Goal: Task Accomplishment & Management: Use online tool/utility

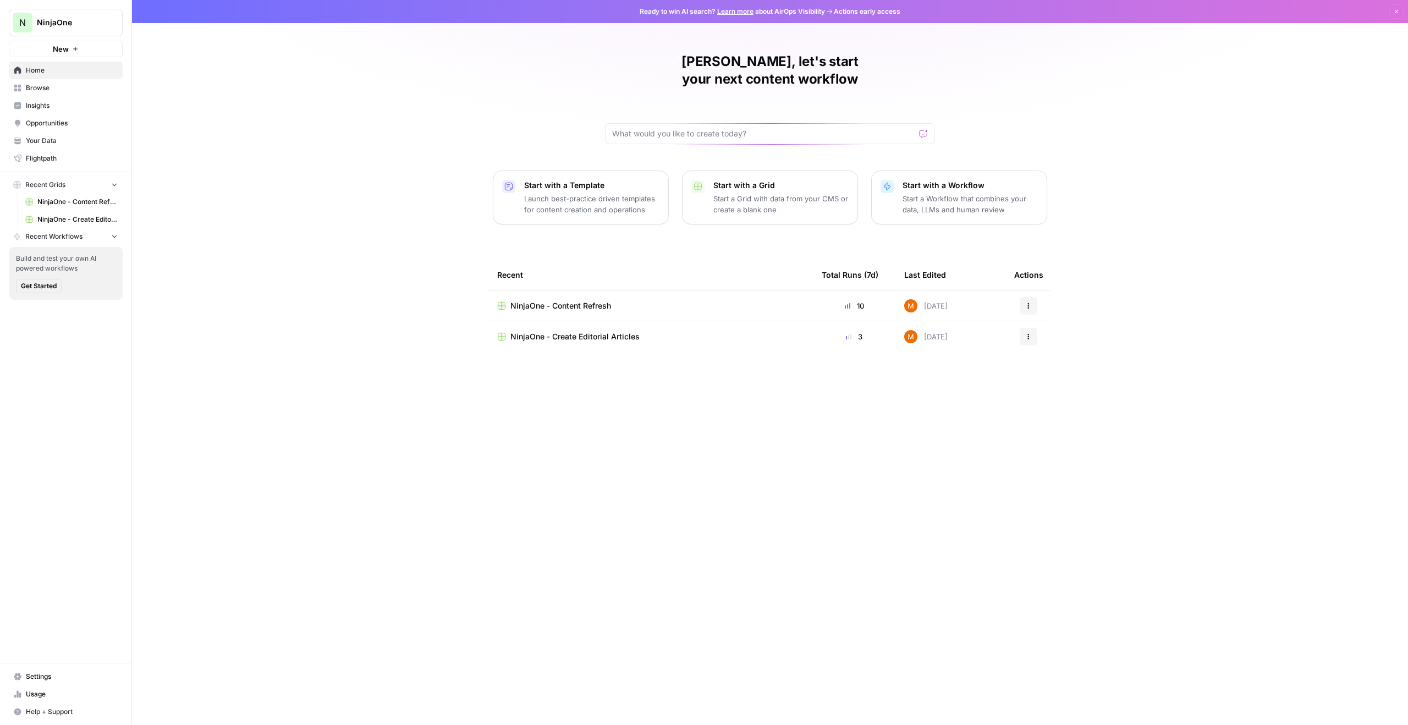
click at [580, 300] on span "NinjaOne - Content Refresh" at bounding box center [561, 305] width 101 height 11
click at [585, 331] on span "NinjaOne - Create Editorial Articles" at bounding box center [575, 336] width 129 height 11
click at [61, 34] on button "N NinjaOne" at bounding box center [66, 23] width 114 height 28
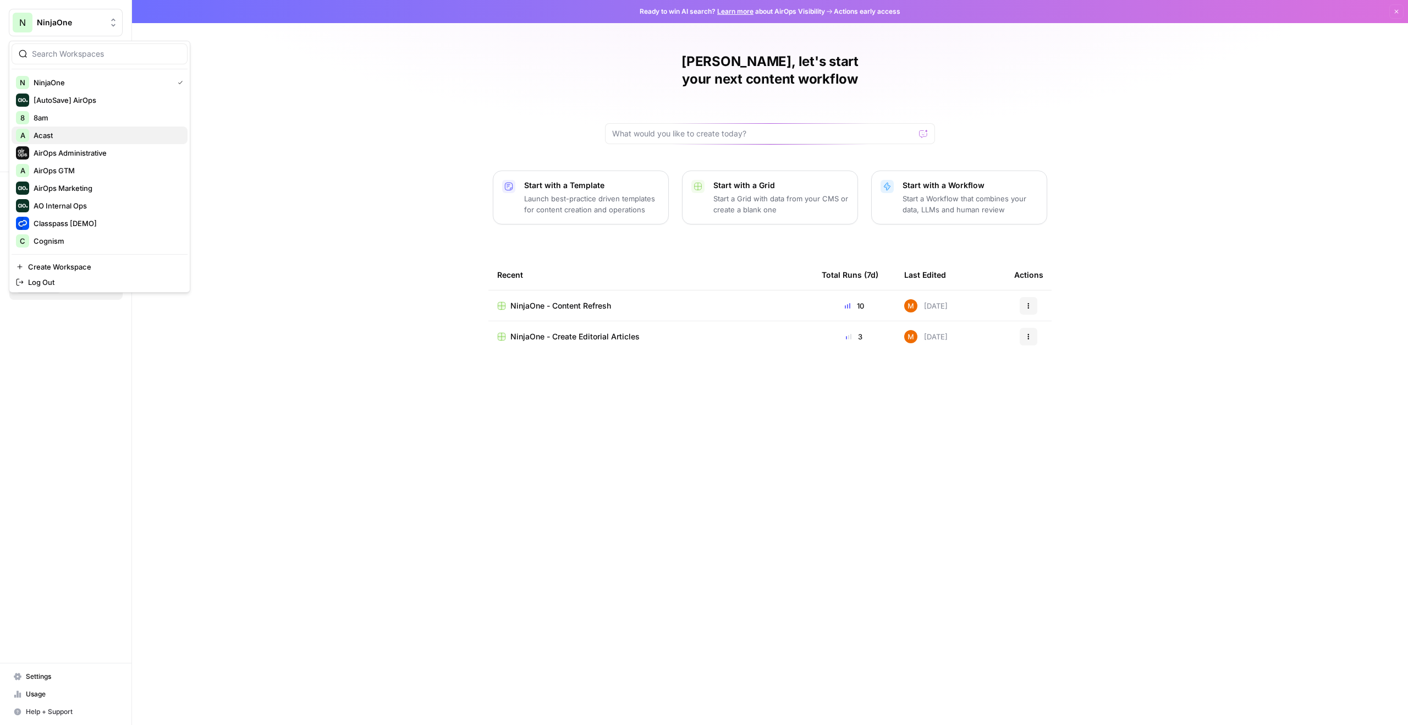
click at [97, 136] on span "Acast" at bounding box center [106, 135] width 145 height 11
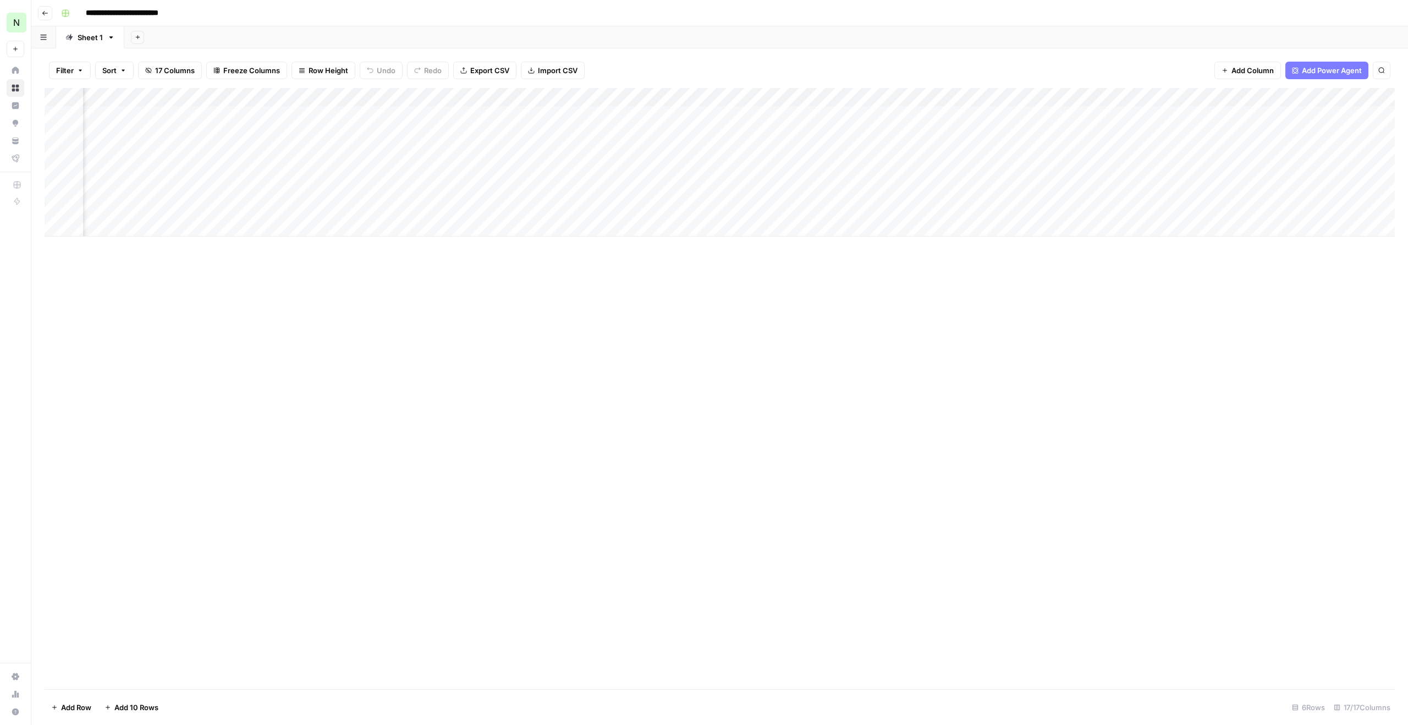
scroll to position [0, 862]
click at [1293, 114] on div "Add Column" at bounding box center [720, 162] width 1351 height 149
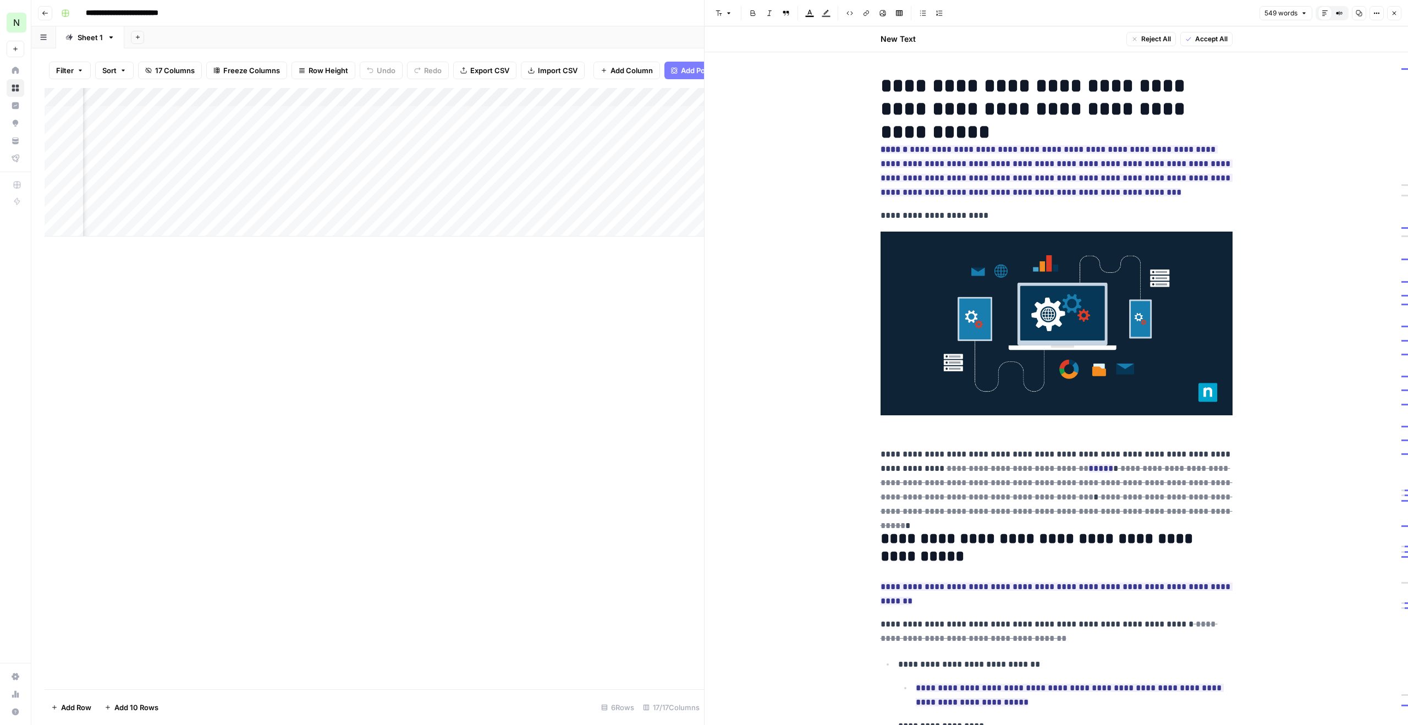
click at [566, 356] on div "Add Column" at bounding box center [375, 388] width 660 height 601
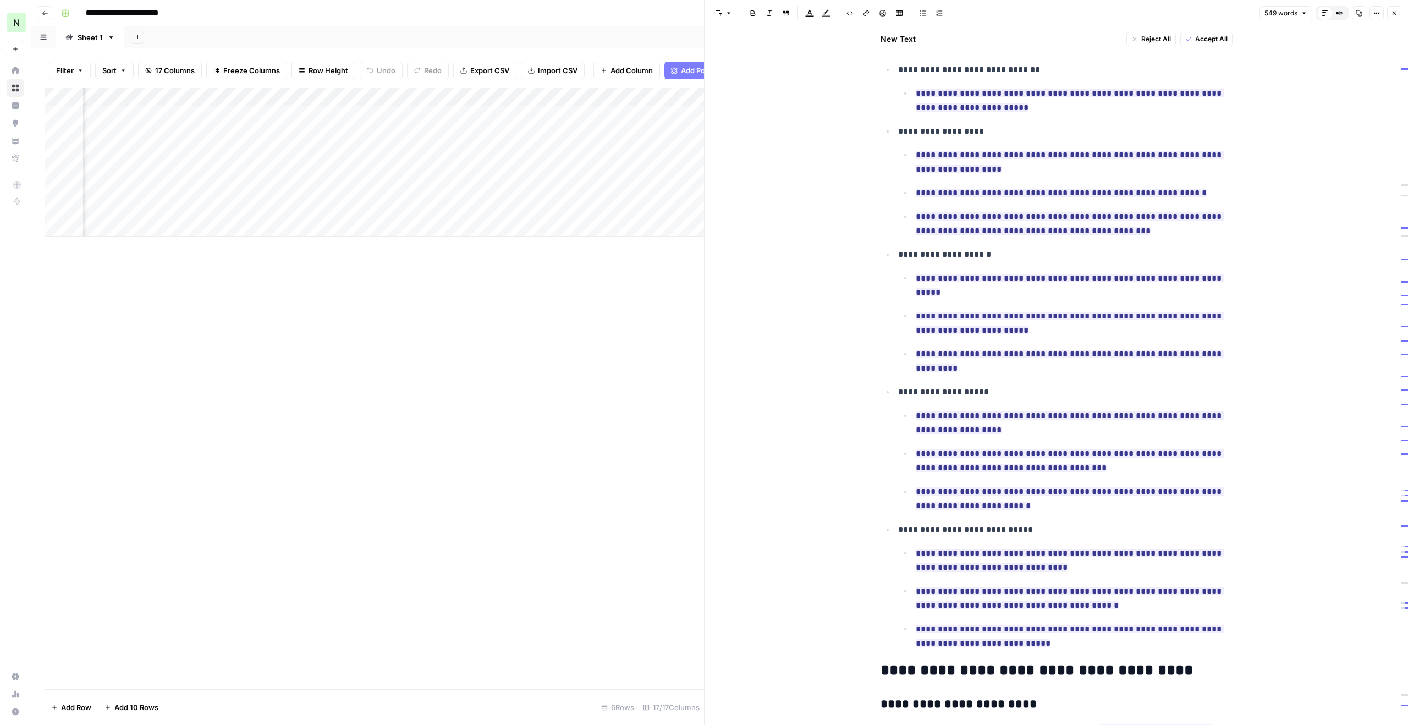
scroll to position [765, 0]
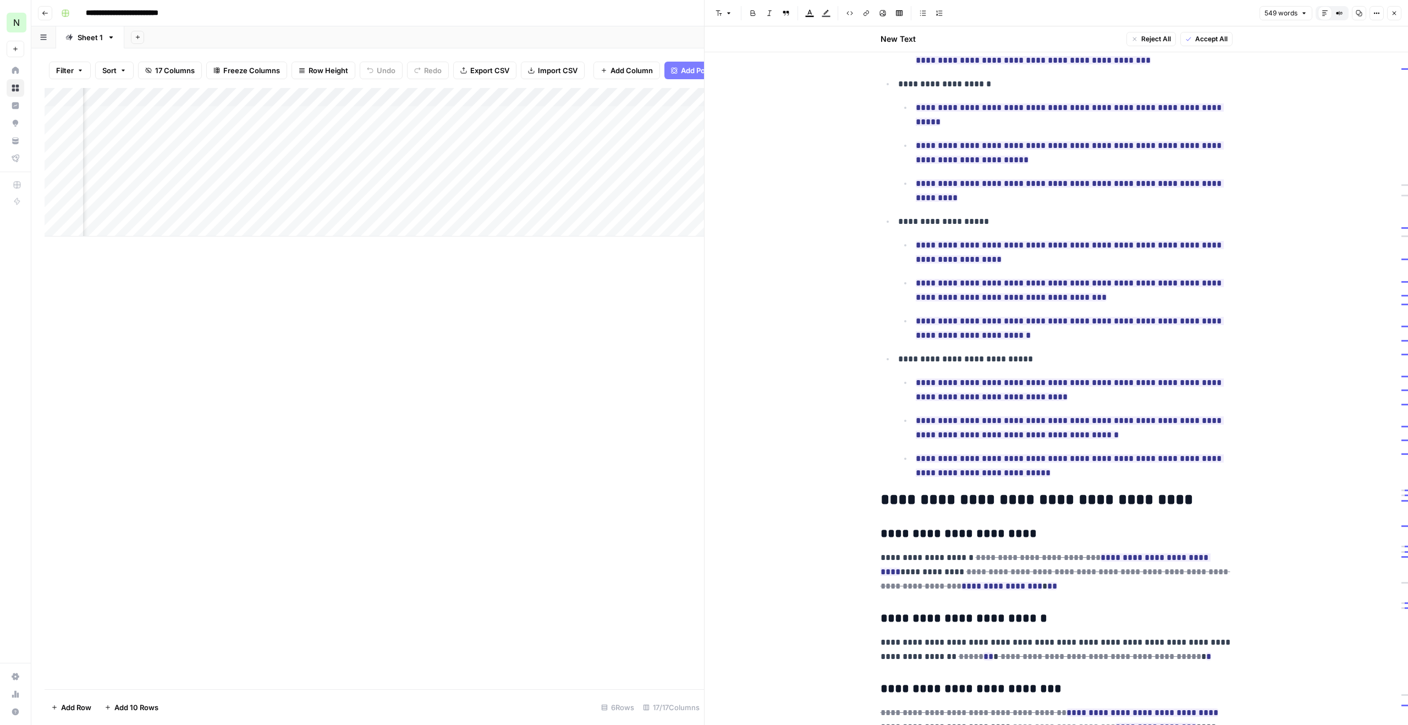
click at [612, 407] on div "Add Column" at bounding box center [375, 388] width 660 height 601
click at [1395, 16] on icon "button" at bounding box center [1394, 13] width 7 height 7
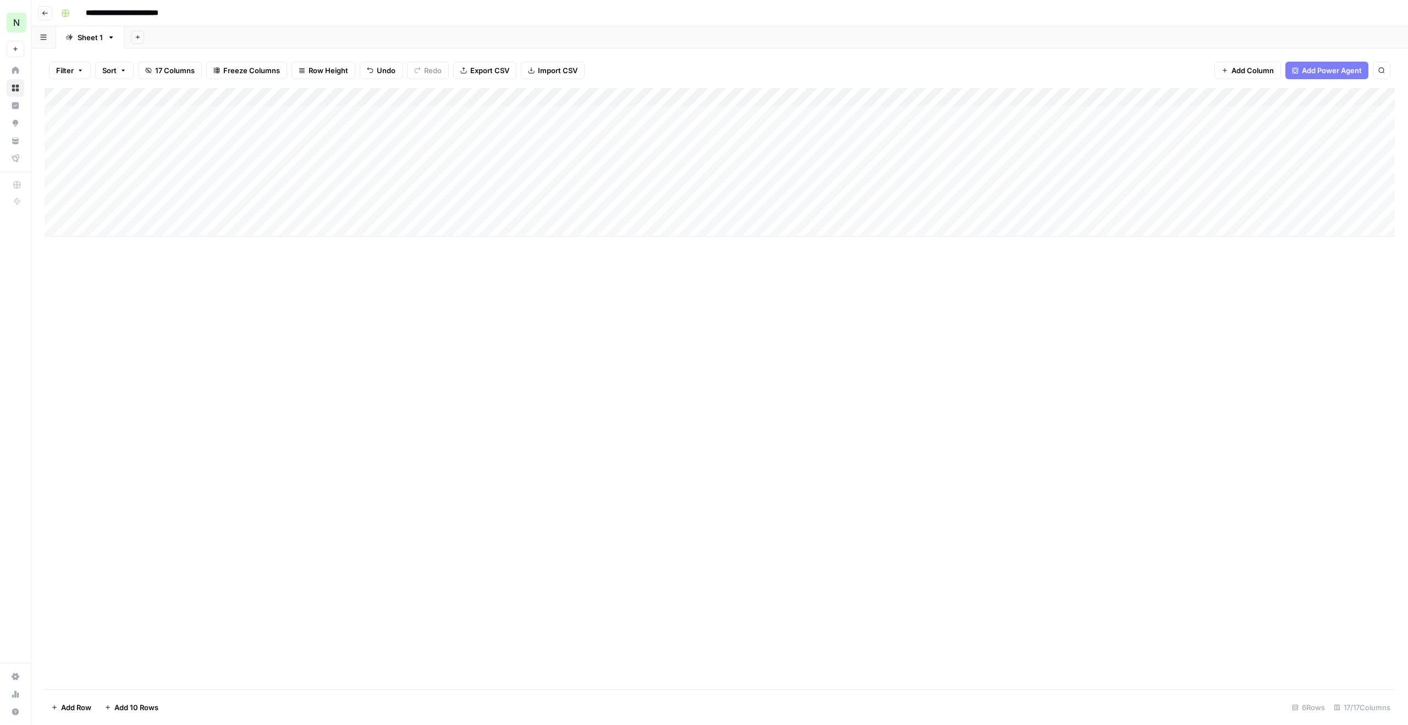
click at [127, 119] on div "Add Column" at bounding box center [720, 162] width 1351 height 149
click at [377, 114] on div "Add Column" at bounding box center [720, 162] width 1351 height 149
click at [498, 164] on div "Add Column" at bounding box center [720, 162] width 1351 height 149
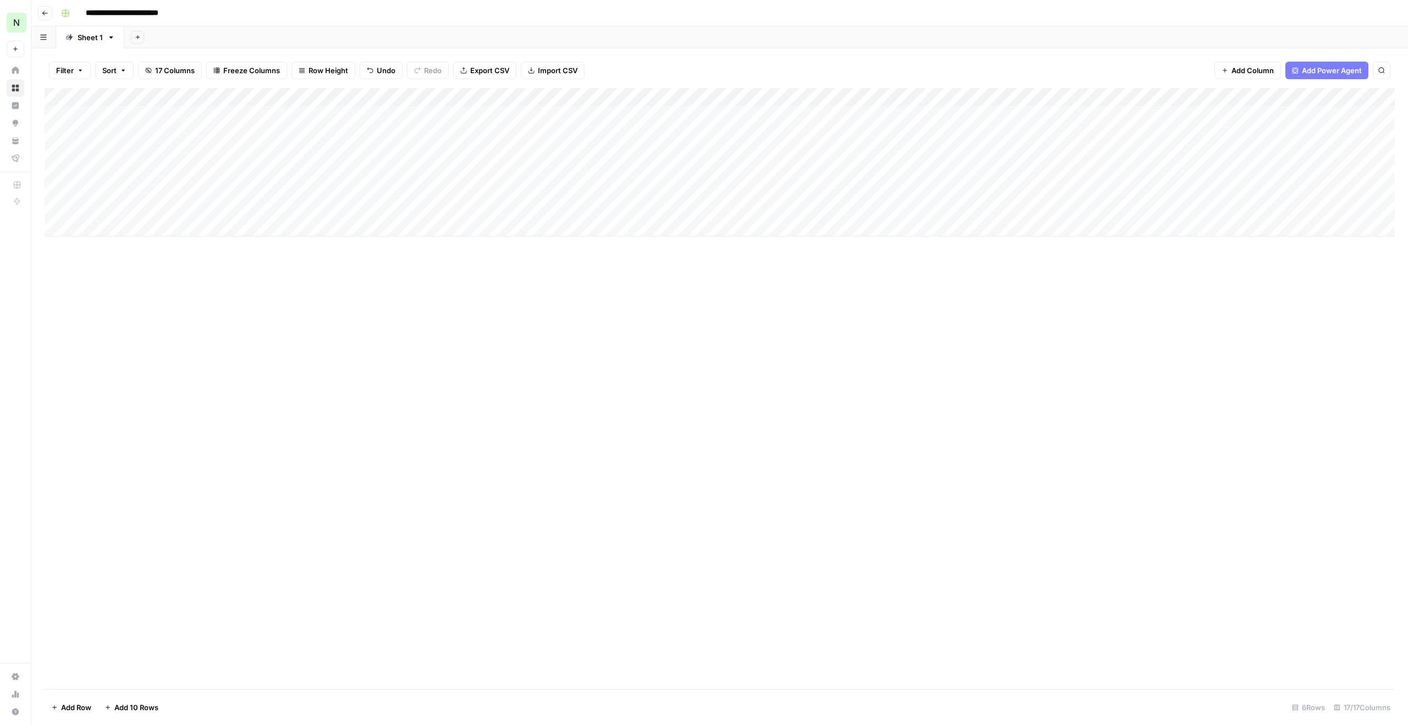
click at [468, 115] on div "Add Column" at bounding box center [720, 162] width 1351 height 149
click at [480, 190] on div "Add Column" at bounding box center [720, 162] width 1351 height 149
click at [552, 115] on div "Add Column" at bounding box center [720, 162] width 1351 height 149
click at [588, 115] on div "Add Column" at bounding box center [720, 162] width 1351 height 149
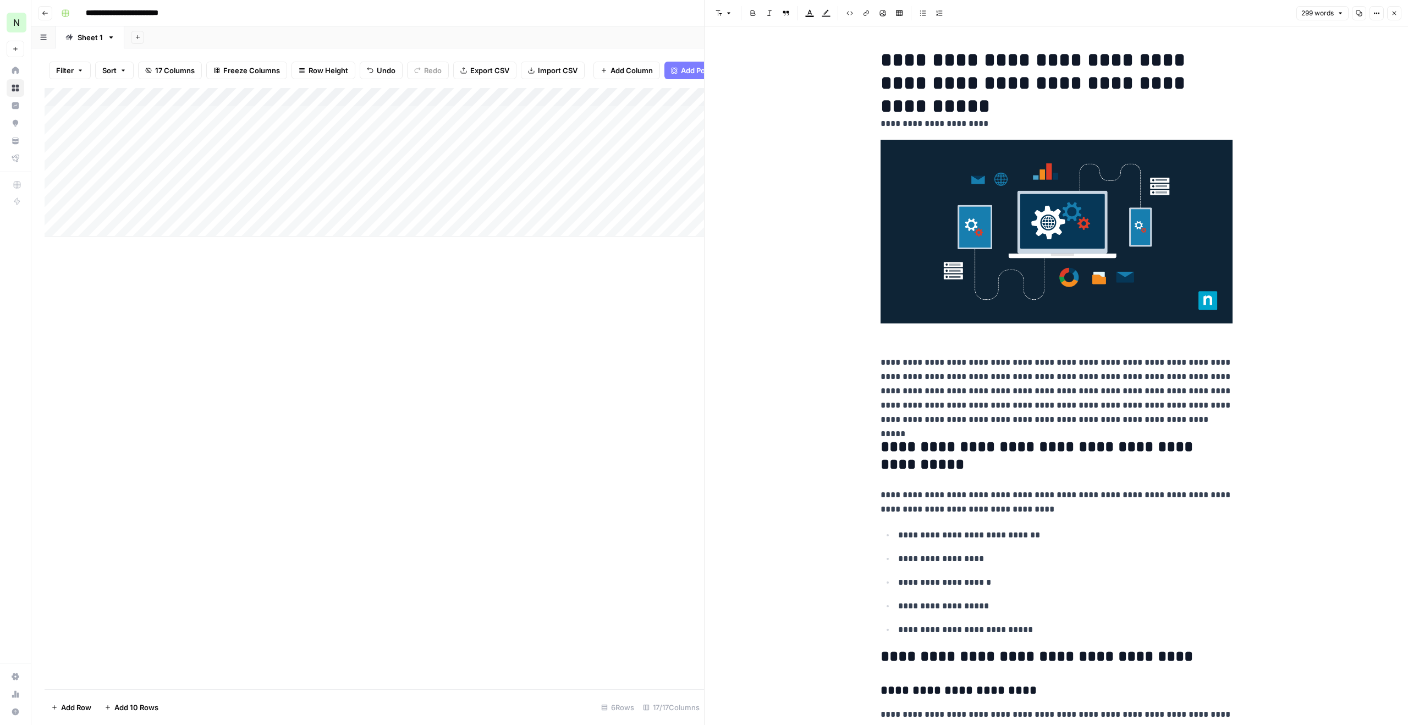
click at [586, 434] on div "Add Column" at bounding box center [375, 388] width 660 height 601
click at [1395, 18] on button "Close" at bounding box center [1394, 13] width 14 height 14
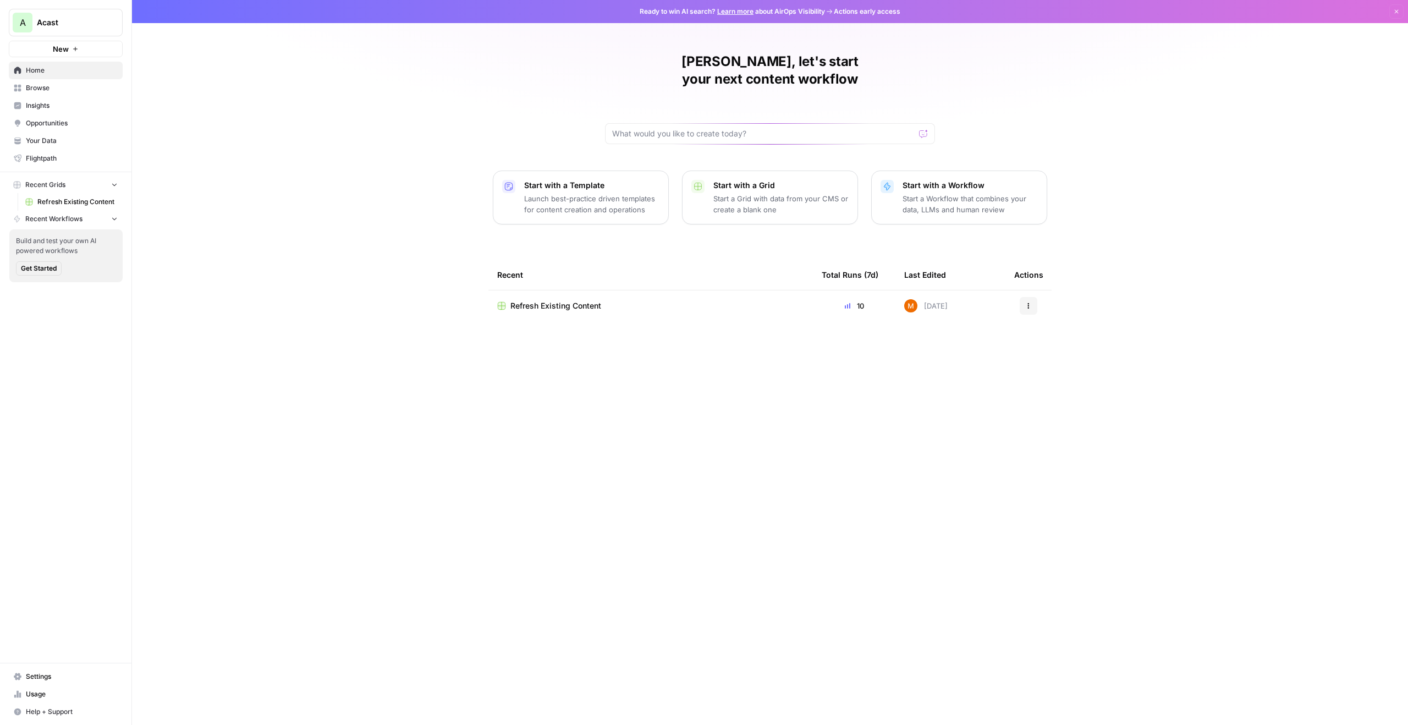
click at [83, 204] on span "Refresh Existing Content" at bounding box center [77, 202] width 80 height 10
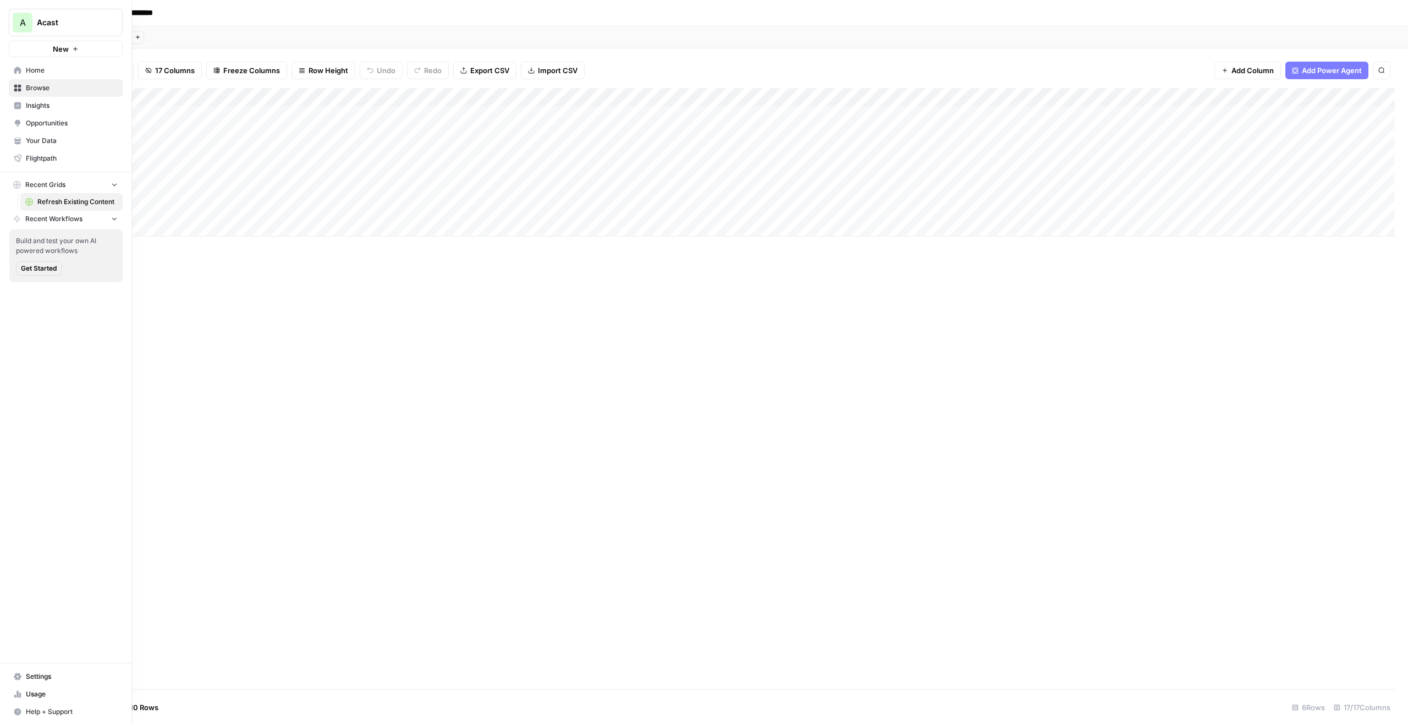
click at [79, 51] on button "New" at bounding box center [66, 49] width 114 height 17
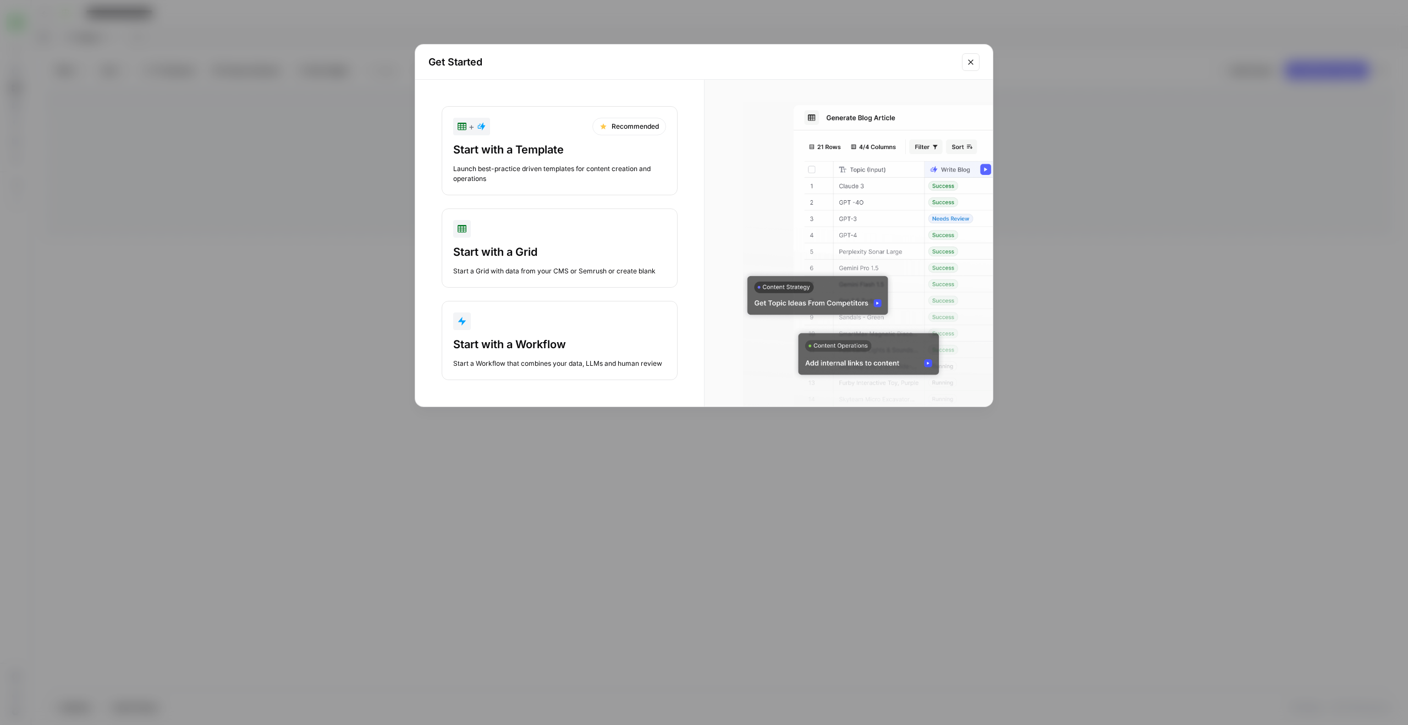
click at [572, 177] on div "Launch best-practice driven templates for content creation and operations" at bounding box center [559, 174] width 213 height 20
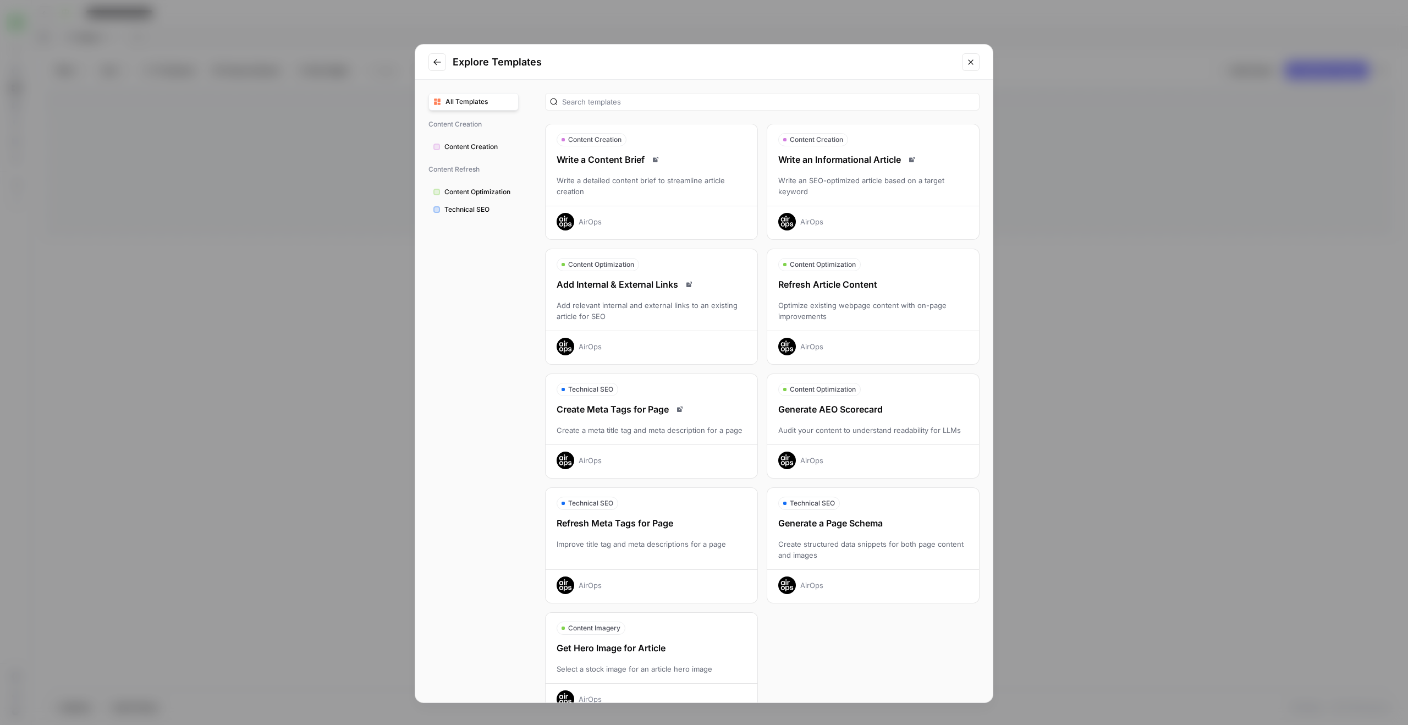
click at [837, 189] on div "Write an SEO-optimized article based on a target keyword" at bounding box center [873, 186] width 212 height 22
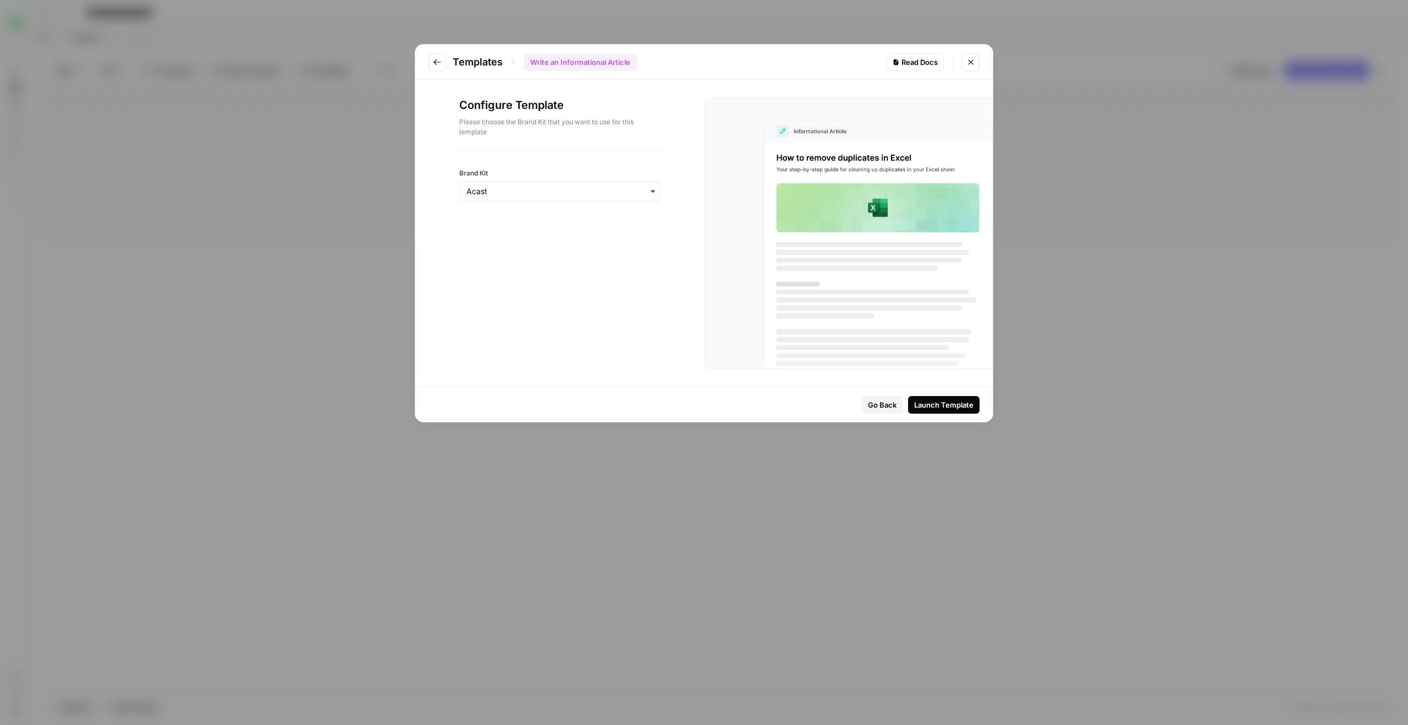
click at [943, 410] on button "Launch Template" at bounding box center [944, 405] width 72 height 18
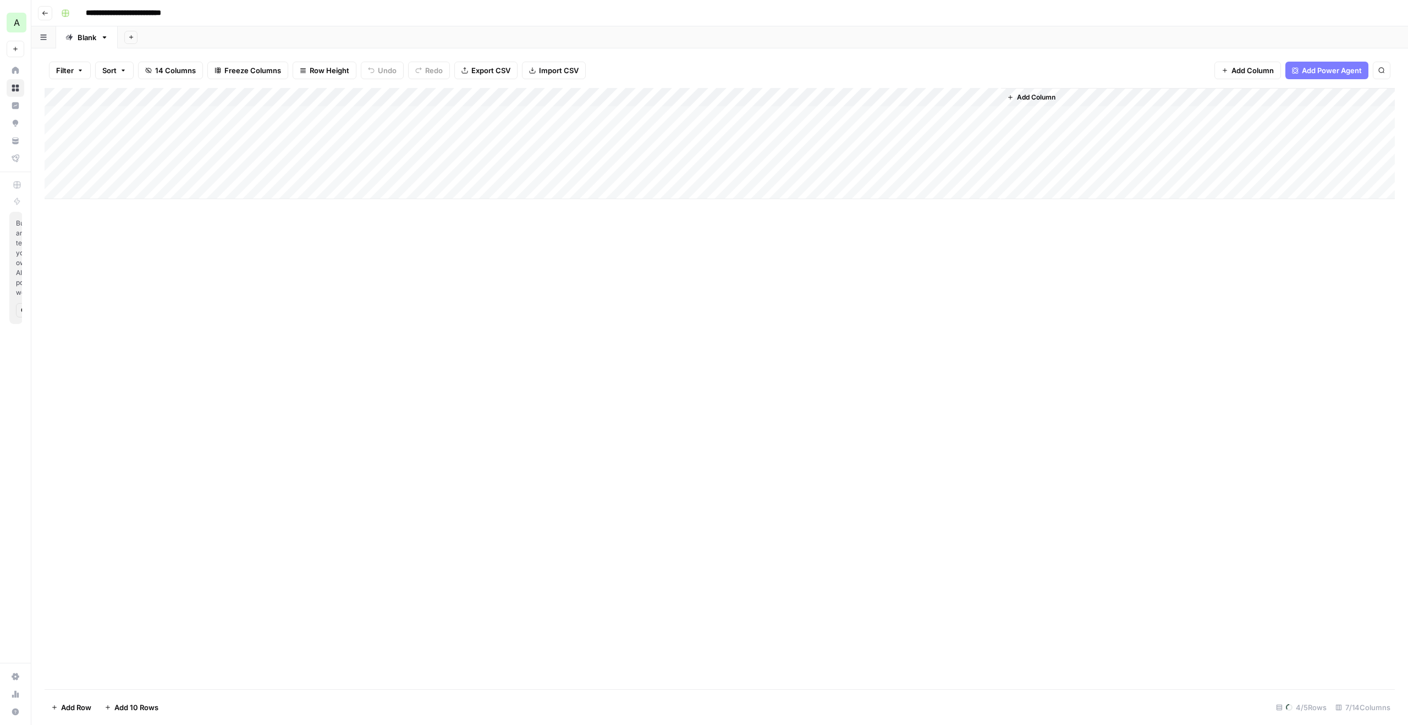
click at [136, 17] on input "**********" at bounding box center [135, 13] width 108 height 18
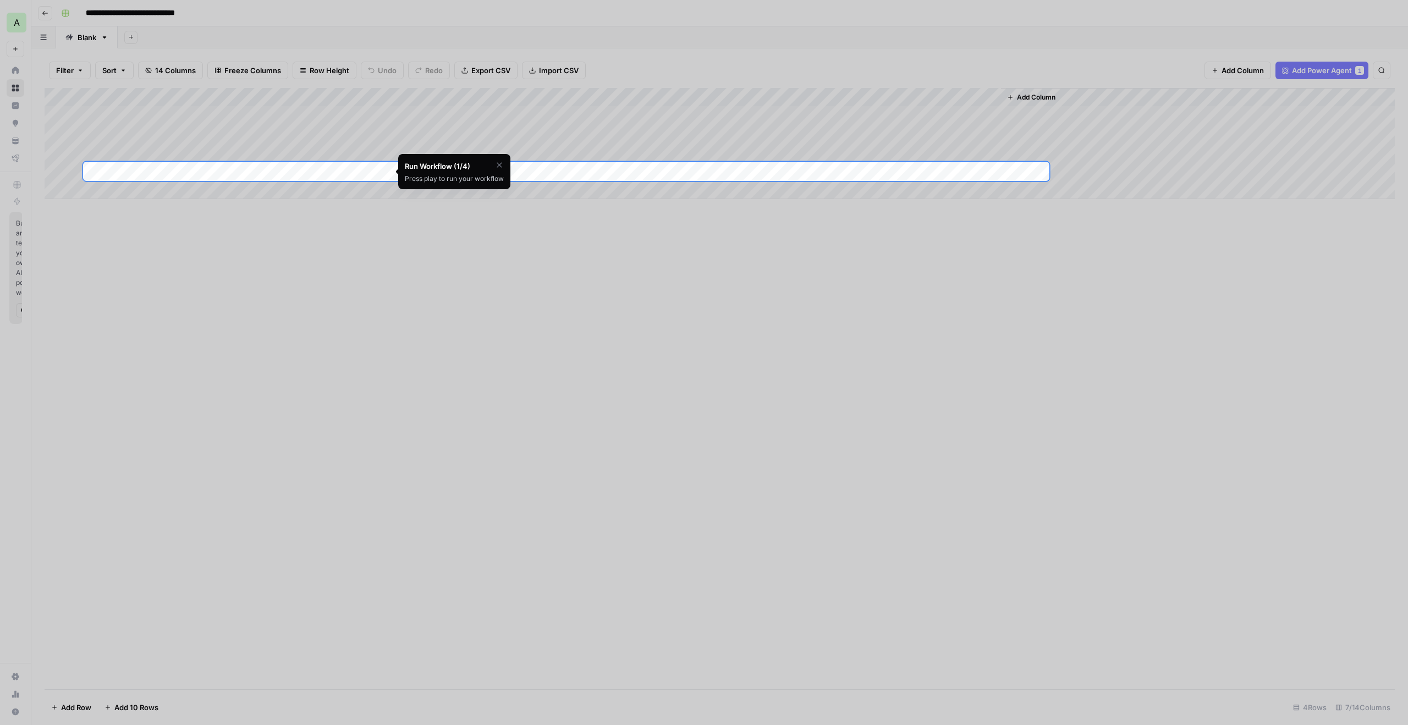
type input "**********"
click at [361, 288] on div at bounding box center [704, 543] width 1408 height 725
click at [495, 162] on icon "button" at bounding box center [499, 165] width 9 height 9
click at [477, 187] on button "Skip Tutorial" at bounding box center [470, 192] width 43 height 13
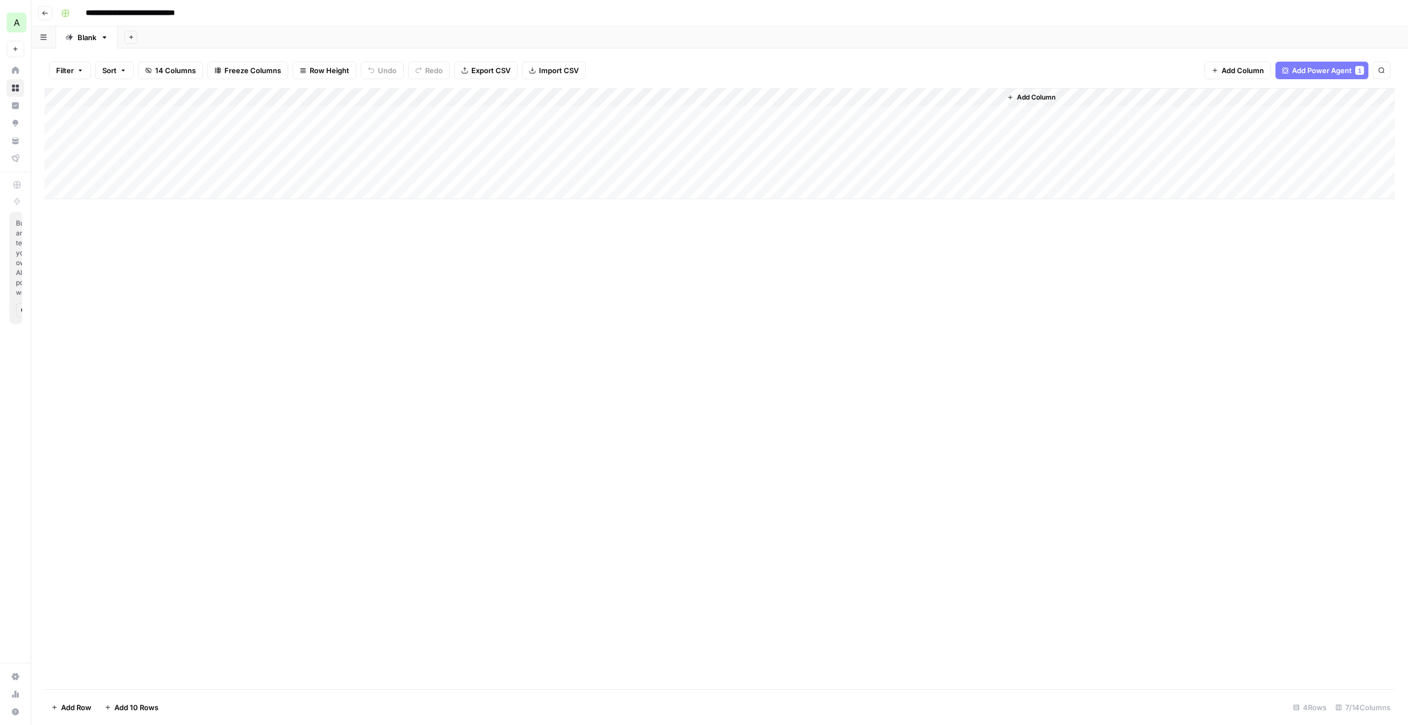
click at [173, 116] on div "Add Column" at bounding box center [720, 143] width 1351 height 111
click at [344, 151] on div "Add Column" at bounding box center [720, 143] width 1351 height 111
click at [383, 154] on div "Add Column" at bounding box center [720, 143] width 1351 height 111
